Goal: Information Seeking & Learning: Learn about a topic

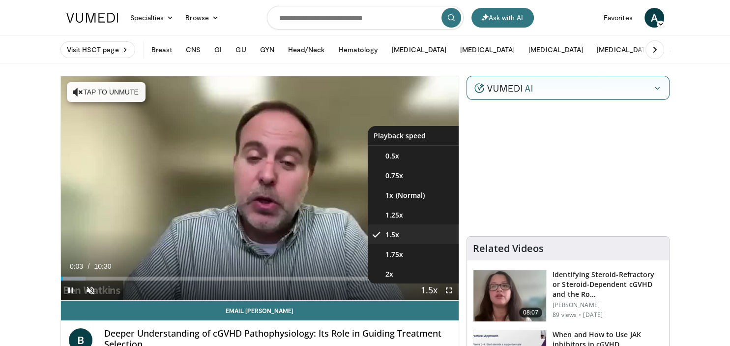
click at [425, 292] on span "Video Player" at bounding box center [429, 291] width 14 height 20
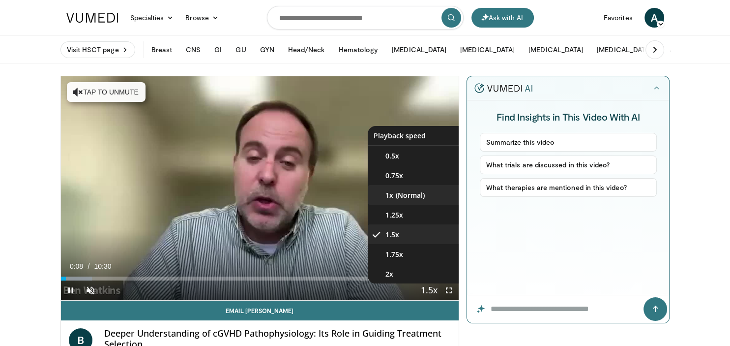
click at [394, 200] on li "1x" at bounding box center [417, 195] width 98 height 20
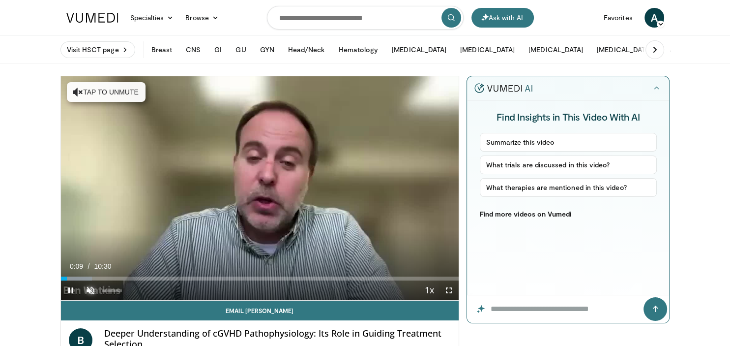
click at [90, 294] on span "Video Player" at bounding box center [91, 290] width 20 height 20
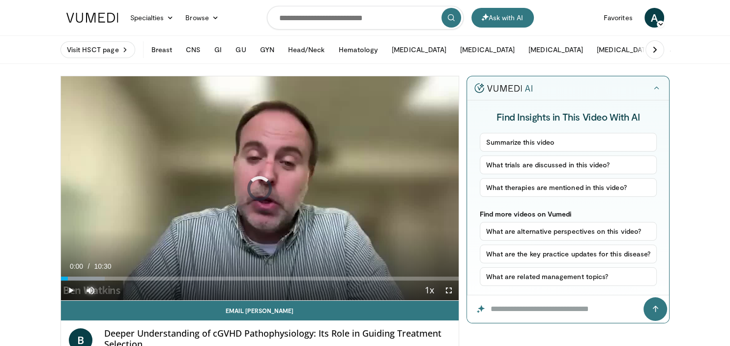
drag, startPoint x: 68, startPoint y: 278, endPoint x: 33, endPoint y: 278, distance: 34.4
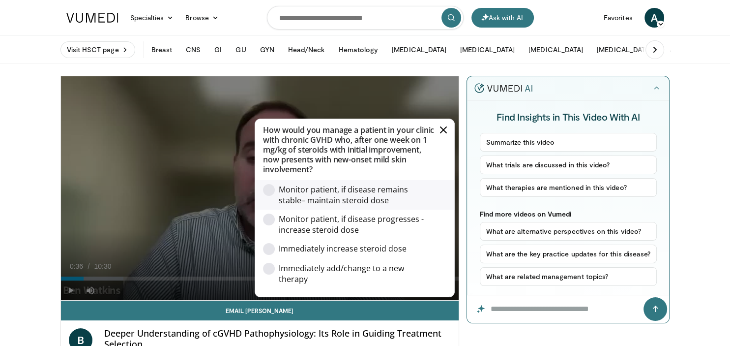
click at [320, 194] on div "Monitor patient, if disease remains stable– maintain steroid dose" at bounding box center [352, 195] width 147 height 22
